Goal: Task Accomplishment & Management: Complete application form

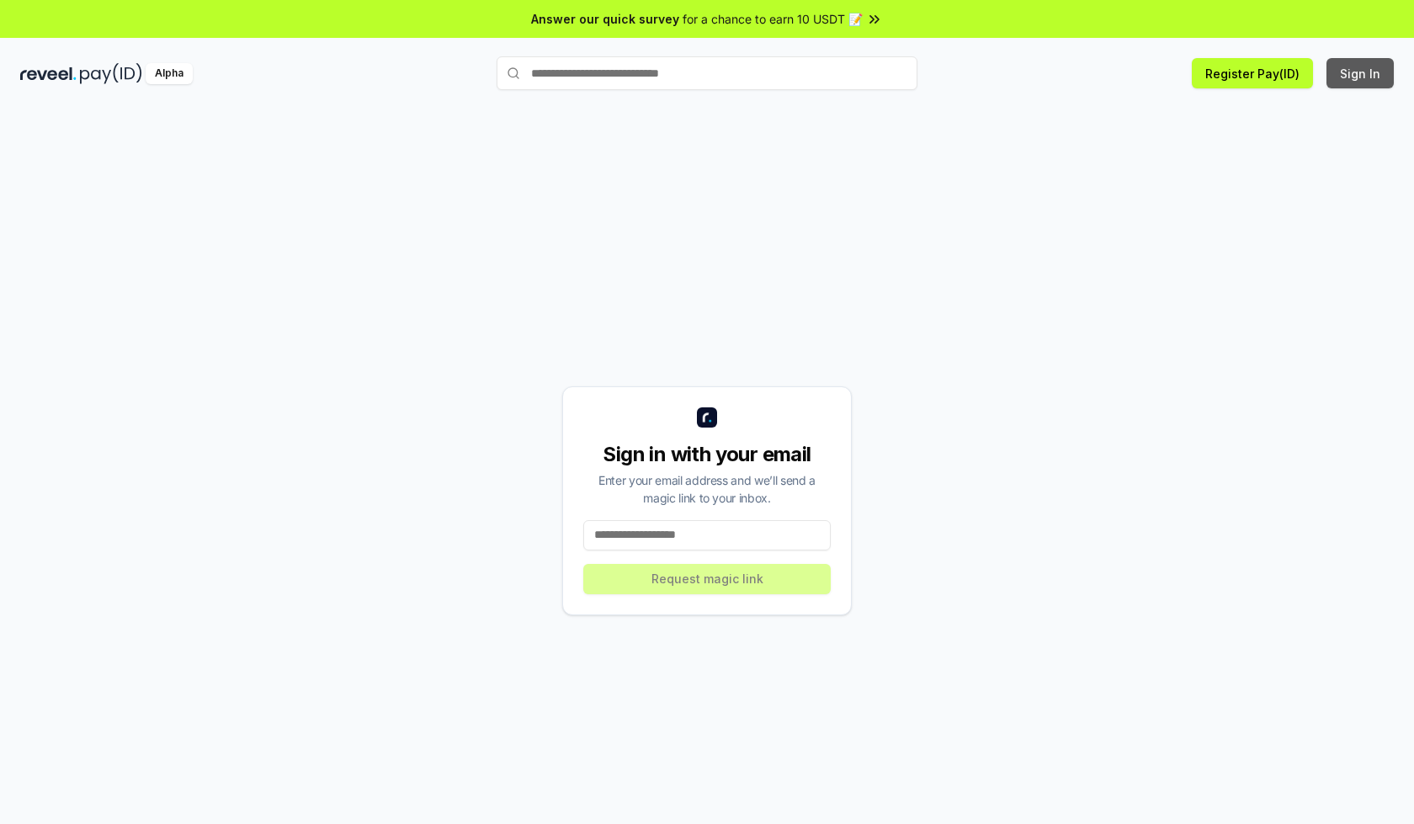
click at [1361, 73] on button "Sign In" at bounding box center [1359, 73] width 67 height 30
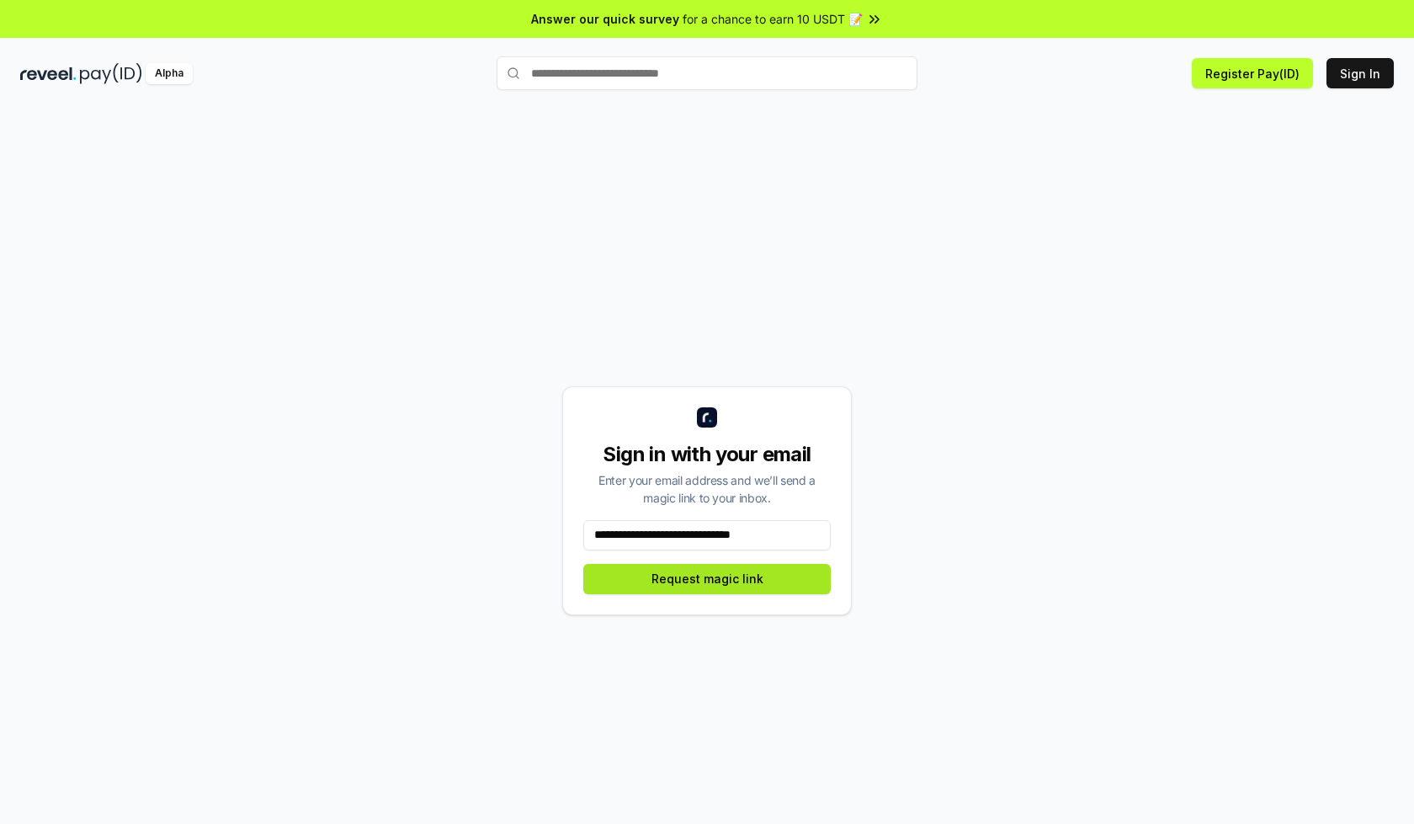
type input "**********"
click at [707, 578] on button "Request magic link" at bounding box center [706, 579] width 247 height 30
